Goal: Information Seeking & Learning: Learn about a topic

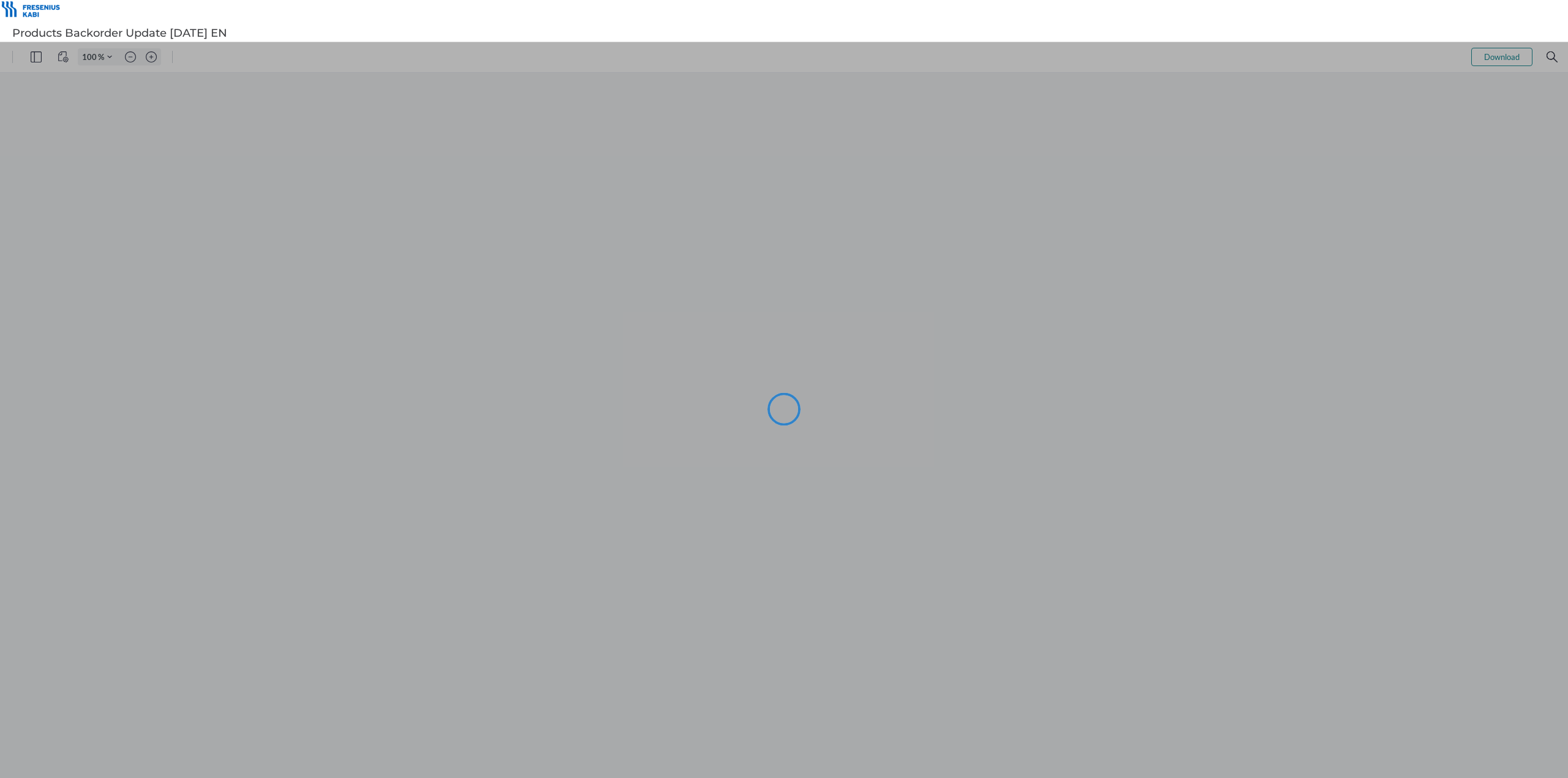
type input "144"
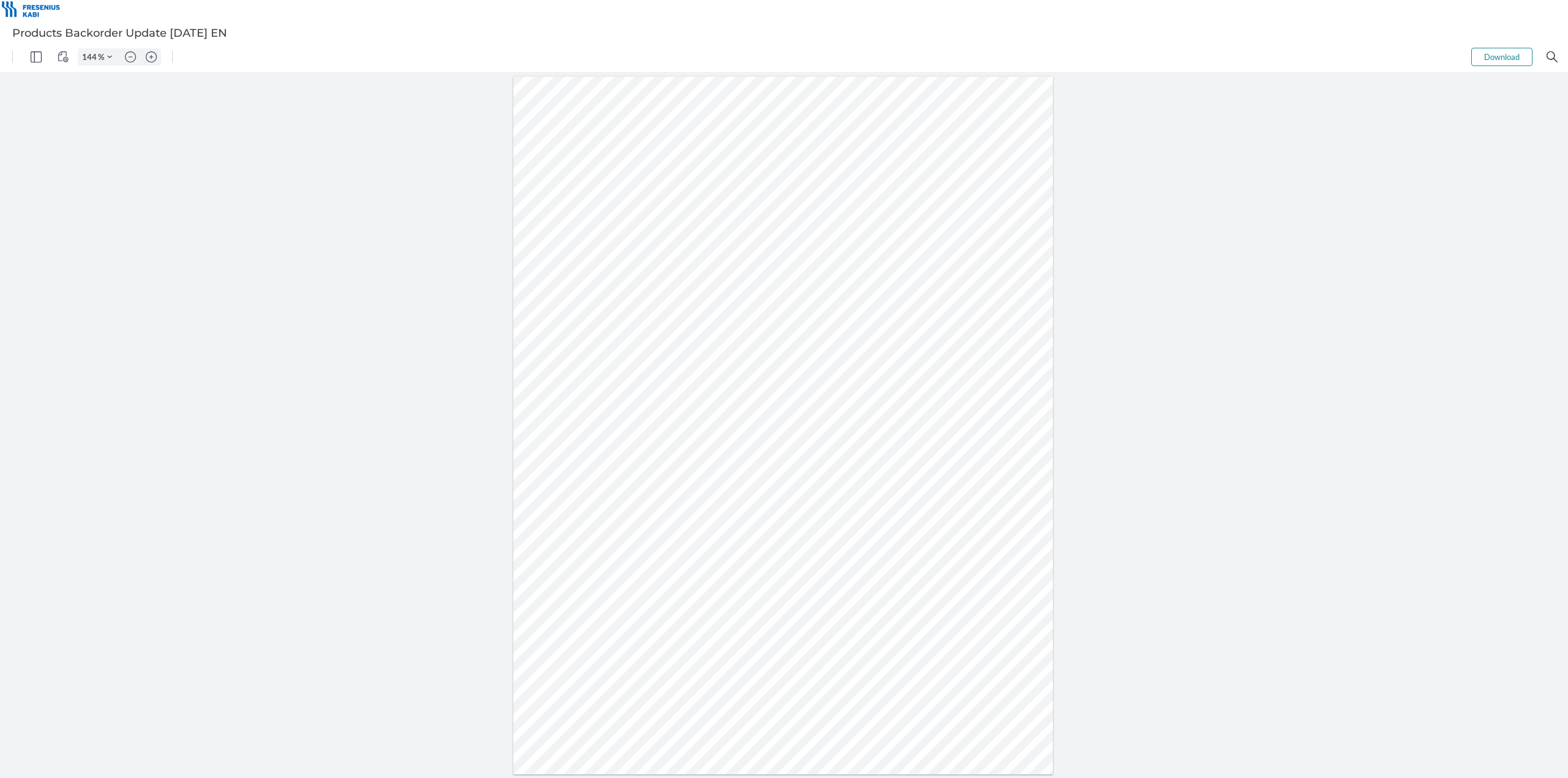
click at [582, 361] on div at bounding box center [783, 426] width 540 height 698
click at [567, 364] on div at bounding box center [783, 426] width 540 height 698
drag, startPoint x: 555, startPoint y: 362, endPoint x: 591, endPoint y: 363, distance: 36.0
click at [592, 364] on div at bounding box center [783, 426] width 540 height 698
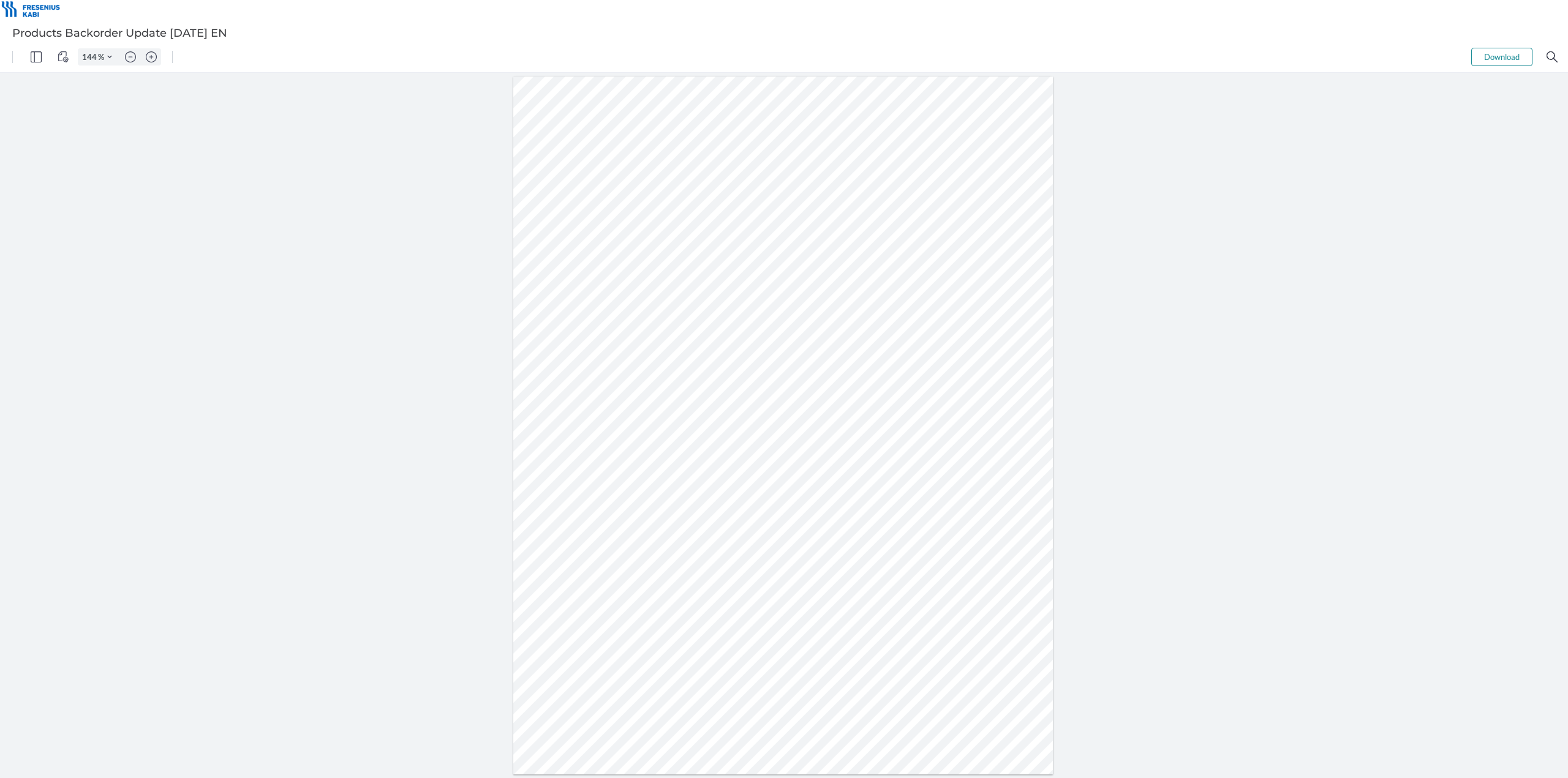
drag, startPoint x: 590, startPoint y: 363, endPoint x: 550, endPoint y: 362, distance: 40.0
click at [550, 362] on div at bounding box center [783, 426] width 540 height 698
drag, startPoint x: 589, startPoint y: 388, endPoint x: 558, endPoint y: 388, distance: 31.0
click at [558, 388] on div at bounding box center [783, 426] width 540 height 698
drag, startPoint x: 592, startPoint y: 413, endPoint x: 559, endPoint y: 413, distance: 33.0
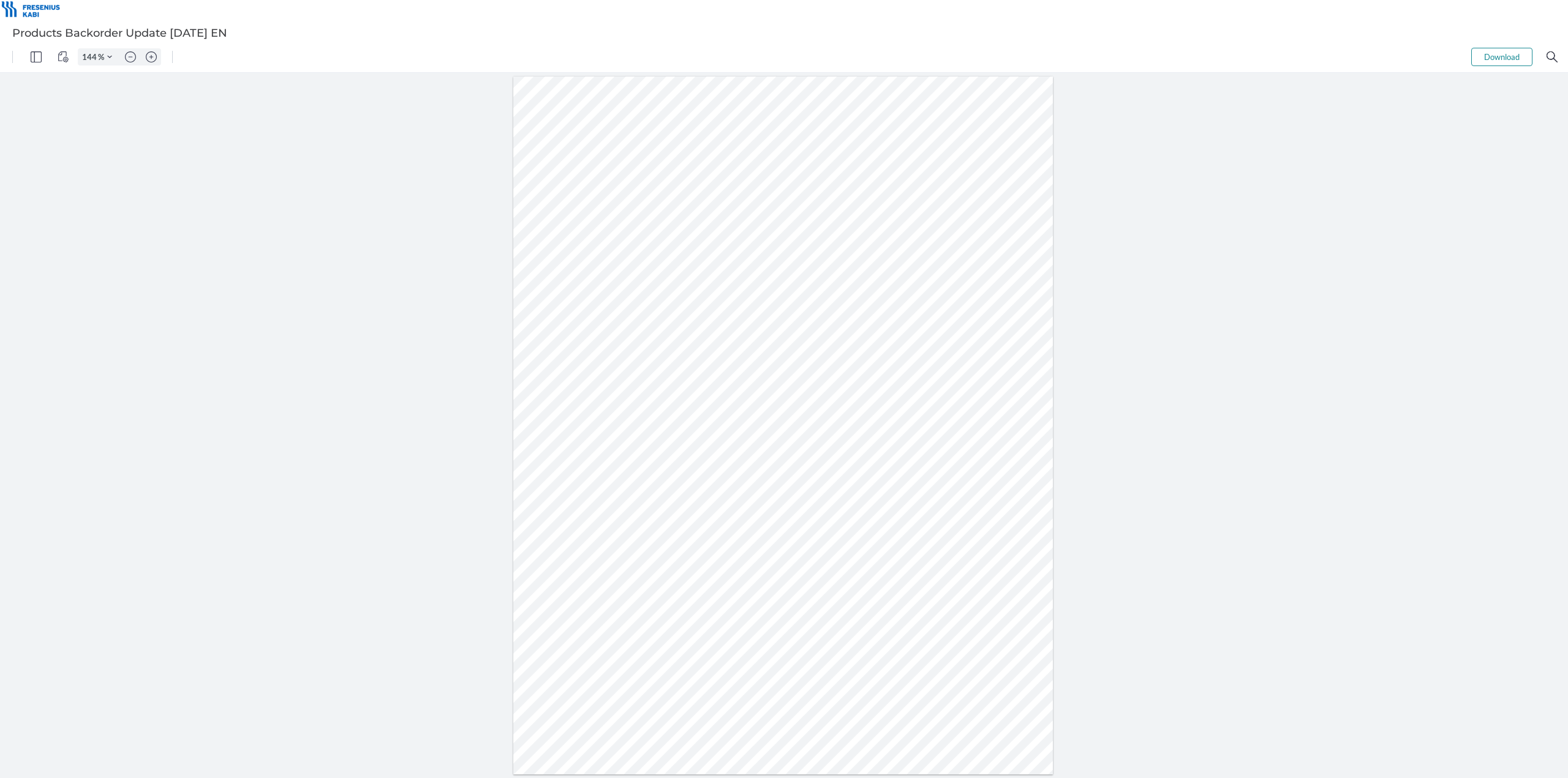
click at [559, 413] on div at bounding box center [783, 426] width 540 height 698
drag, startPoint x: 590, startPoint y: 438, endPoint x: 549, endPoint y: 436, distance: 41.0
click at [549, 436] on div at bounding box center [783, 426] width 540 height 698
click at [615, 588] on div at bounding box center [783, 426] width 540 height 698
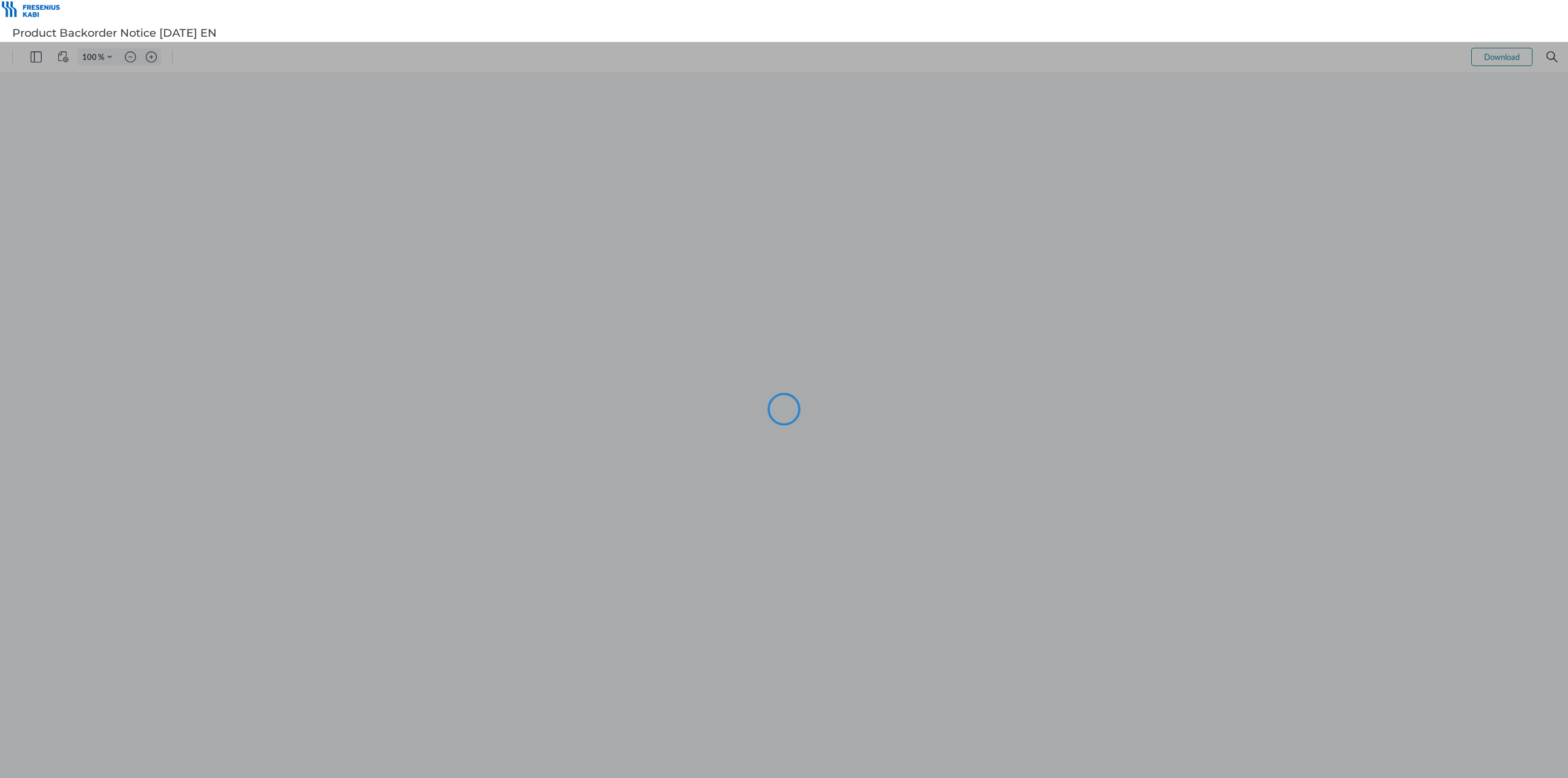
type input "144"
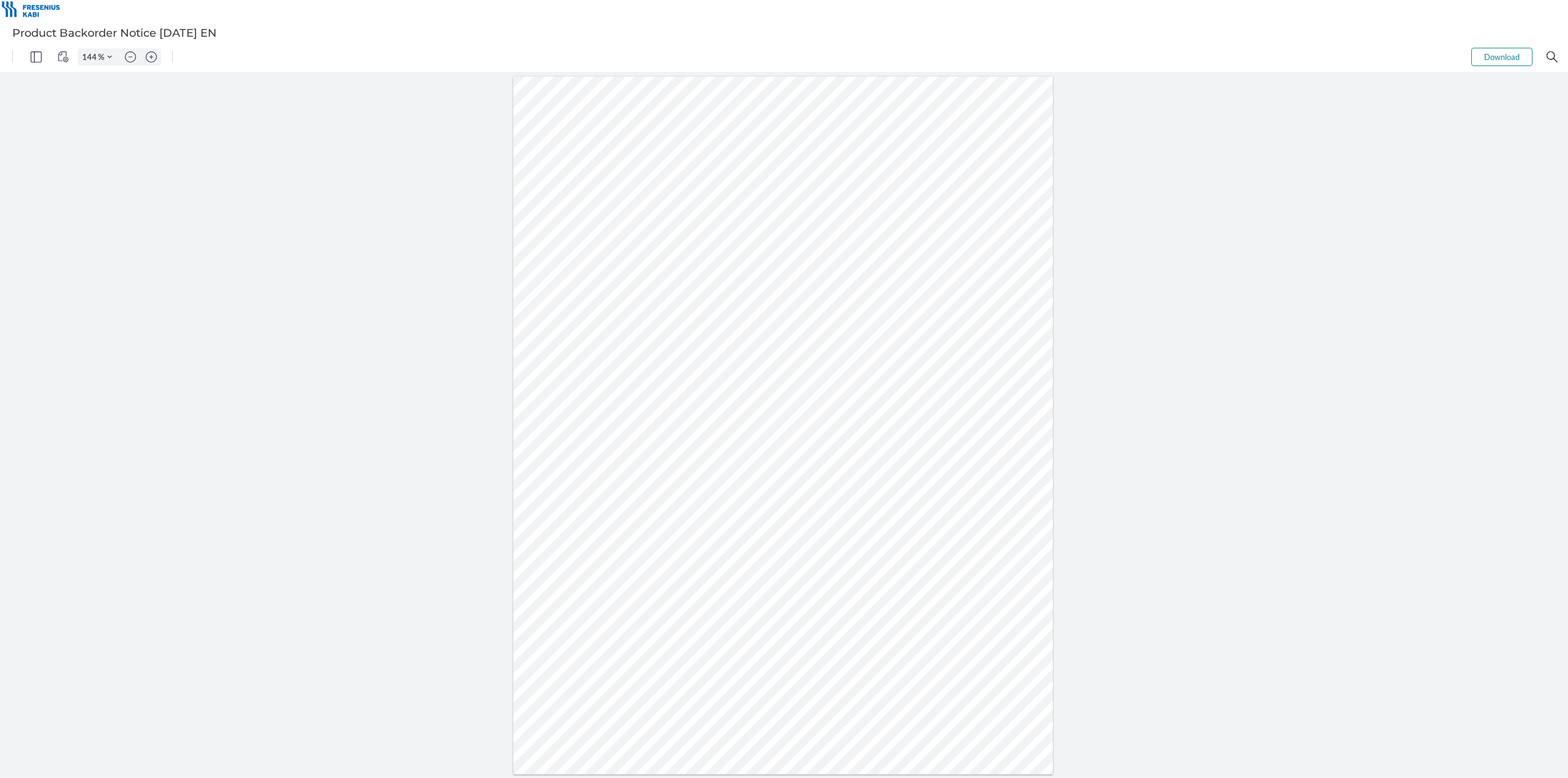
drag, startPoint x: 596, startPoint y: 418, endPoint x: 565, endPoint y: 418, distance: 31.0
click at [565, 418] on div at bounding box center [783, 426] width 540 height 698
click at [739, 541] on div at bounding box center [783, 426] width 540 height 698
drag, startPoint x: 597, startPoint y: 440, endPoint x: 562, endPoint y: 441, distance: 35.0
click at [562, 441] on div at bounding box center [783, 426] width 540 height 698
